Goal: Navigation & Orientation: Find specific page/section

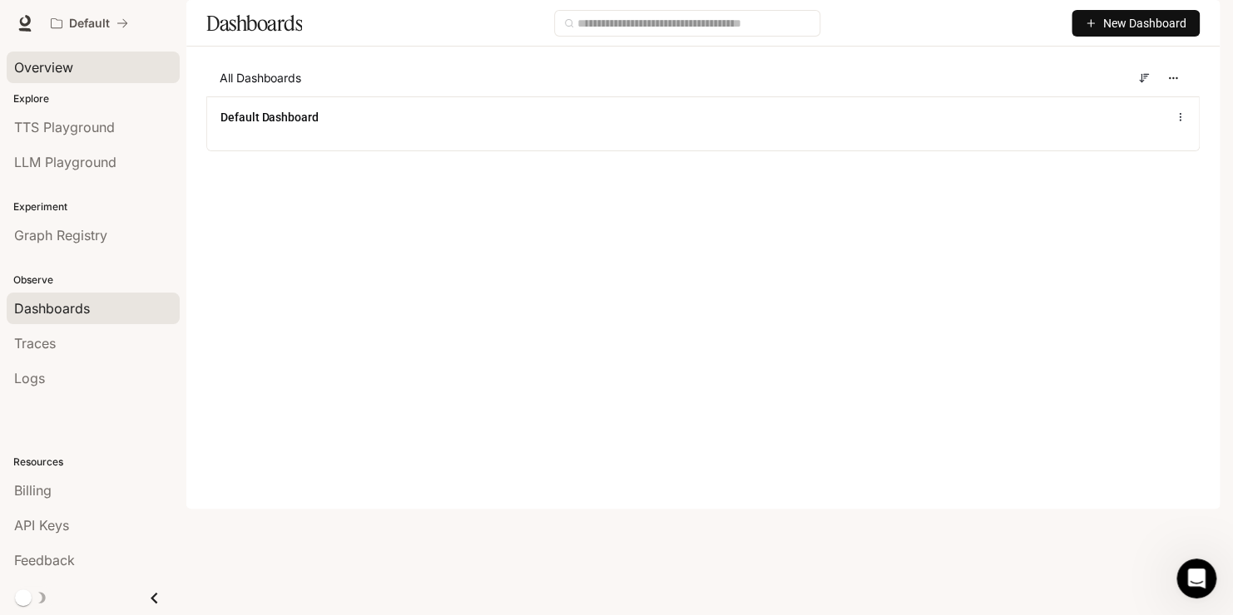
click at [47, 74] on span "Overview" at bounding box center [43, 67] width 59 height 20
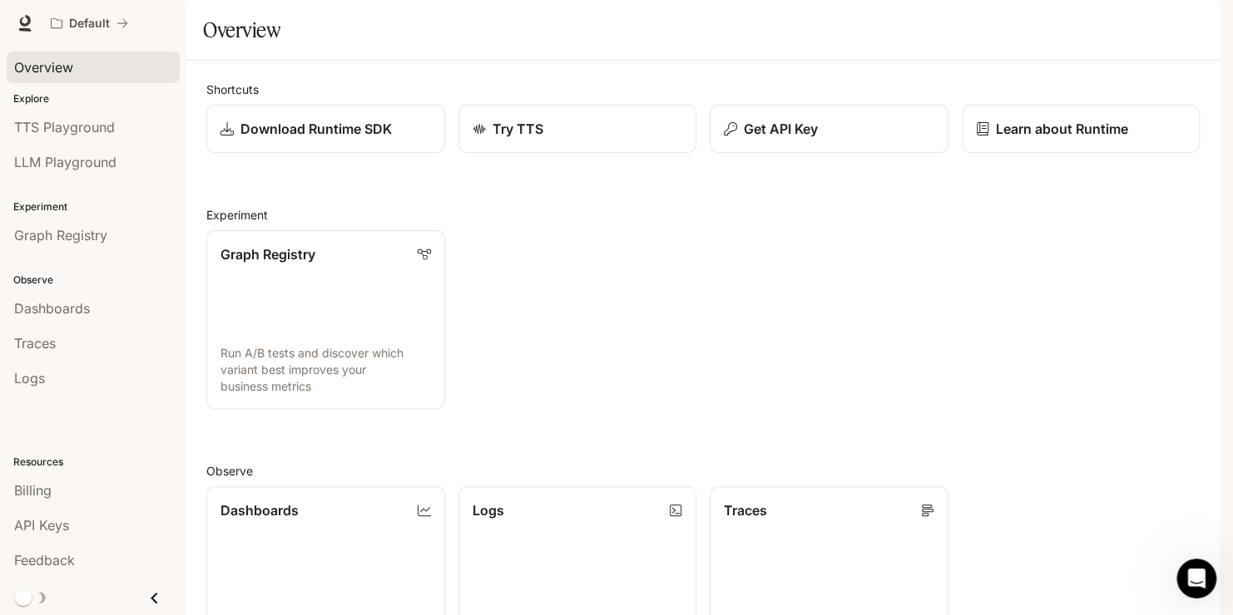
click at [47, 74] on span "Overview" at bounding box center [43, 67] width 59 height 20
click at [70, 160] on span "LLM Playground" at bounding box center [65, 162] width 102 height 20
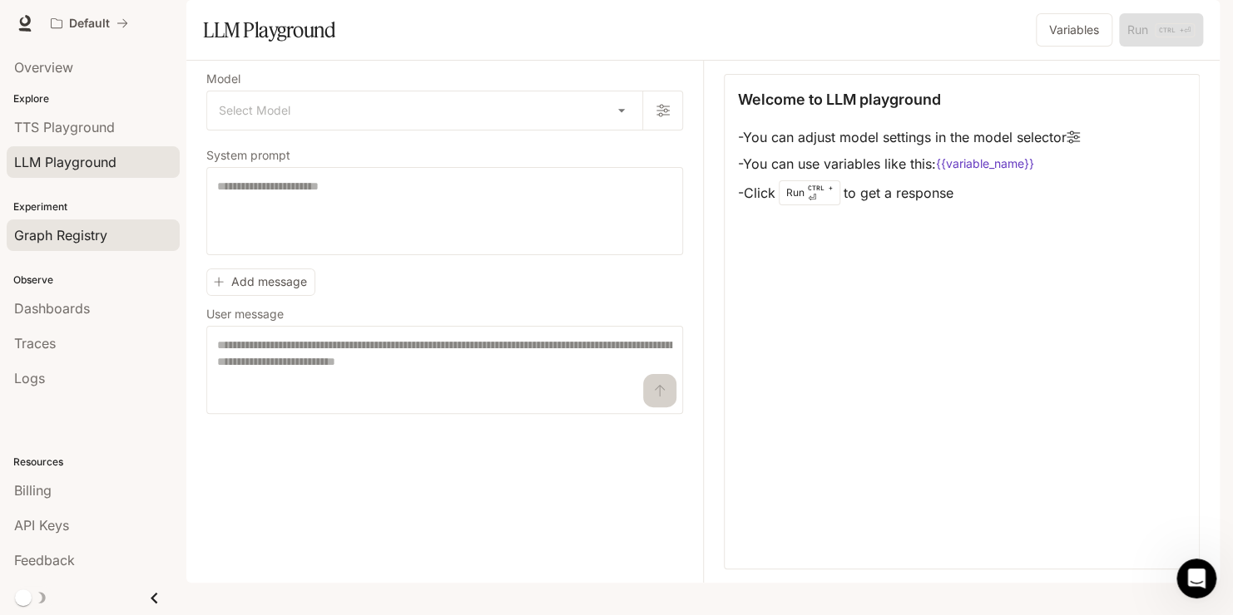
click at [60, 246] on link "Graph Registry" at bounding box center [93, 236] width 173 height 32
